Goal: Transaction & Acquisition: Purchase product/service

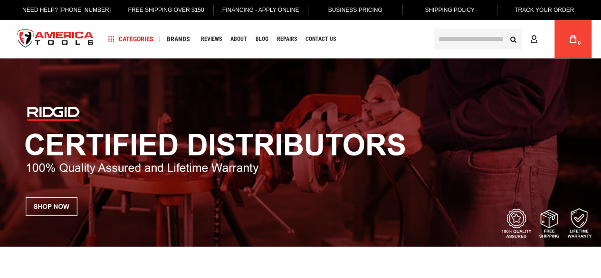
drag, startPoint x: 0, startPoint y: 0, endPoint x: 456, endPoint y: 39, distance: 457.2
click at [456, 39] on input "text" at bounding box center [478, 38] width 88 height 21
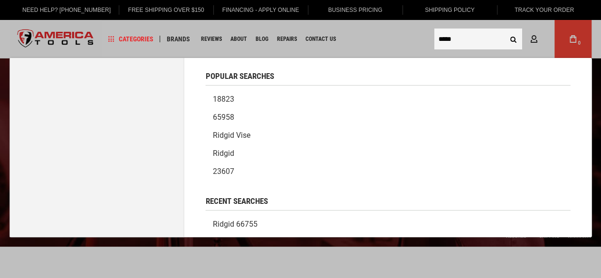
type input "*****"
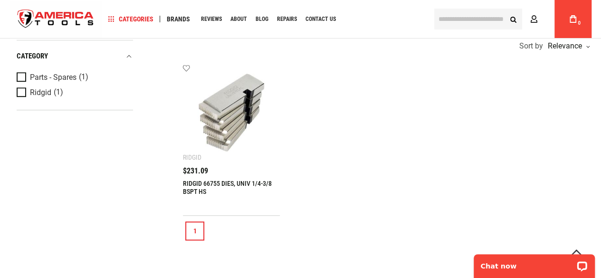
click at [230, 100] on img at bounding box center [231, 113] width 78 height 78
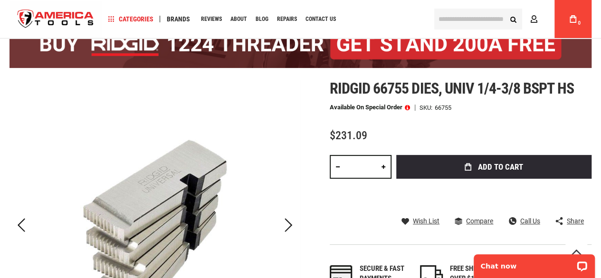
scroll to position [76, 0]
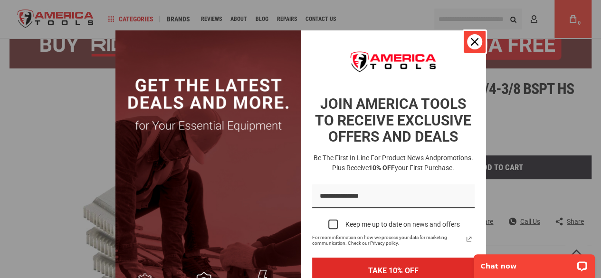
click at [471, 43] on icon "close icon" at bounding box center [475, 42] width 8 height 8
